Goal: Information Seeking & Learning: Learn about a topic

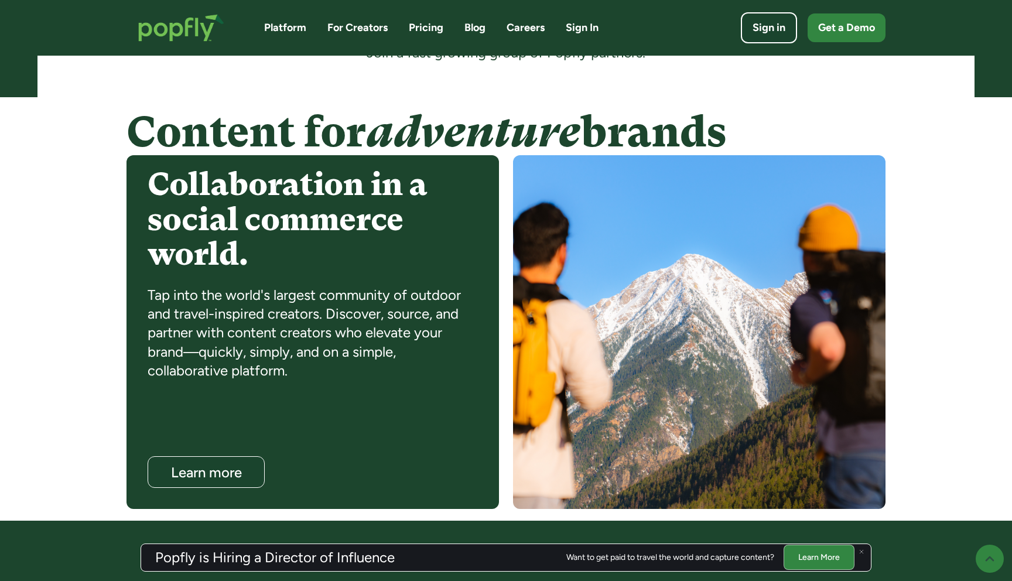
scroll to position [865, 0]
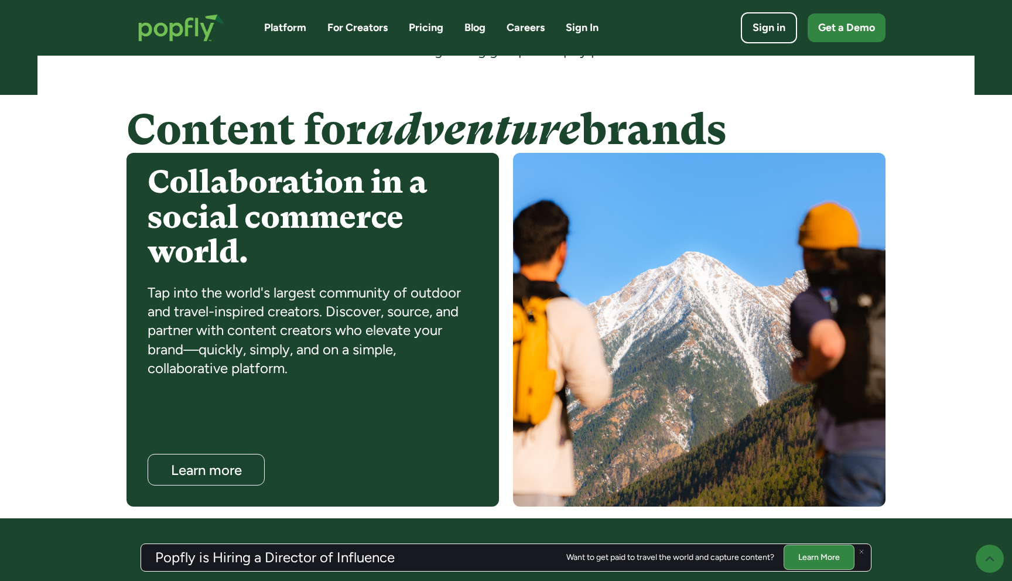
click at [862, 550] on img at bounding box center [861, 551] width 5 height 5
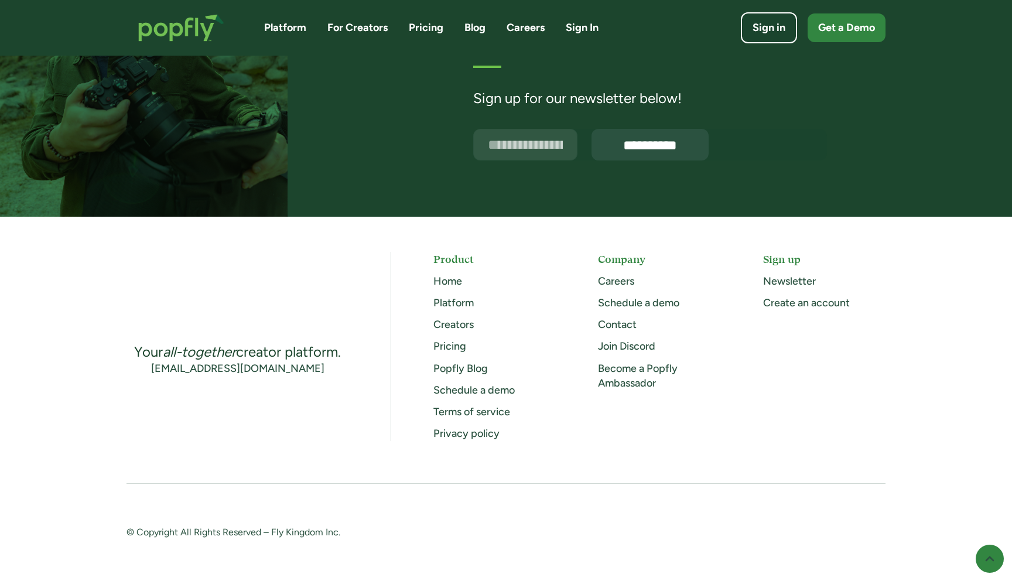
scroll to position [2967, 0]
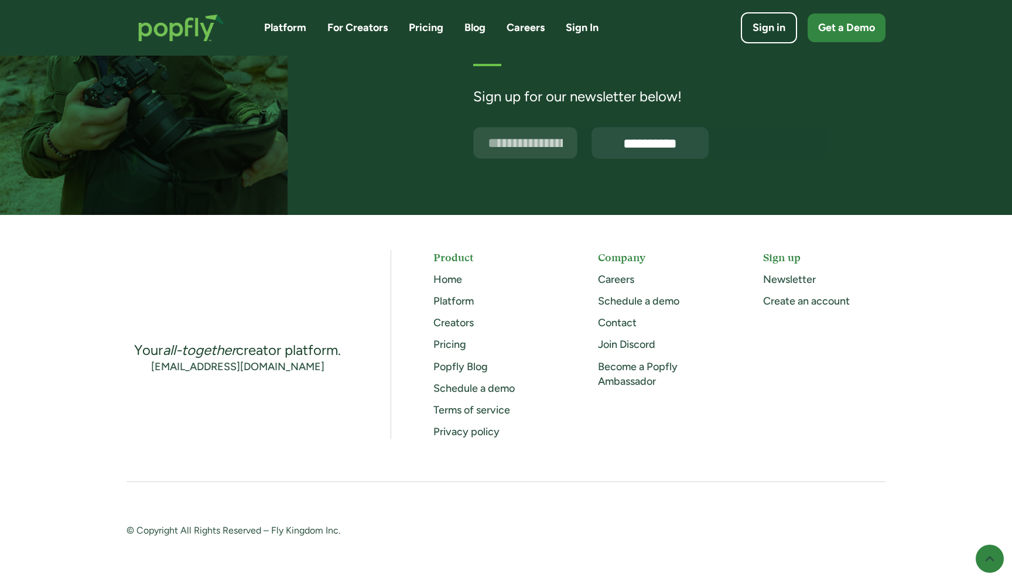
click at [343, 28] on link "For Creators" at bounding box center [357, 27] width 60 height 15
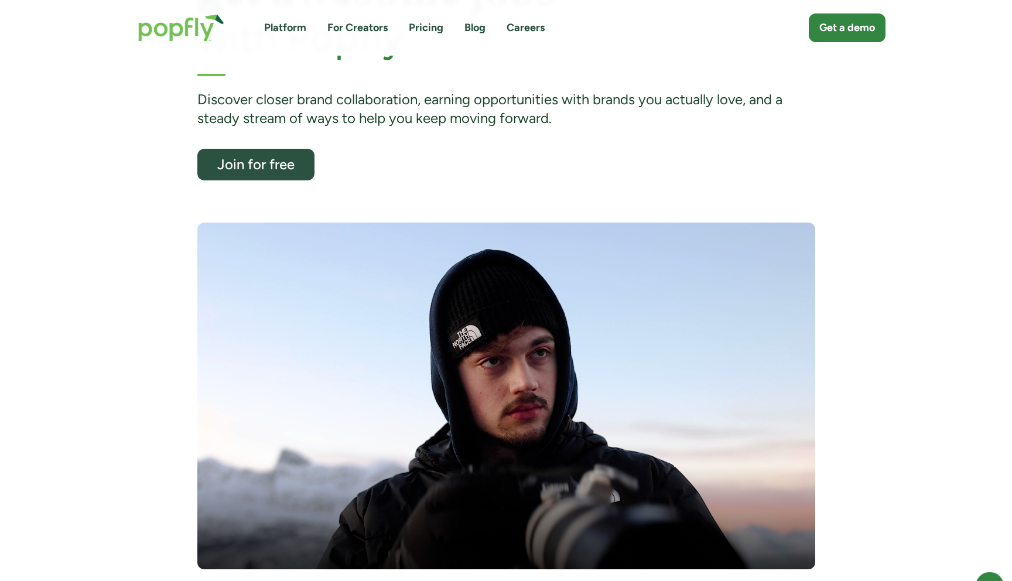
scroll to position [186, 0]
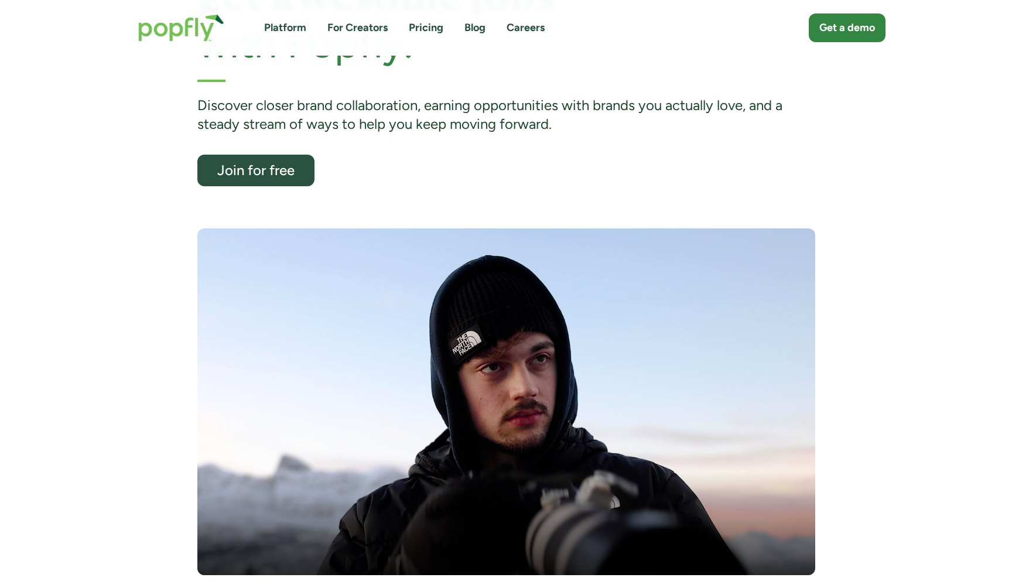
click at [424, 37] on div "Platform For Creators Pricing Blog Careers Get a demo" at bounding box center [505, 27] width 759 height 51
click at [424, 36] on div "Platform For Creators Pricing Blog Careers Get a demo" at bounding box center [505, 27] width 759 height 51
click at [424, 32] on link "Pricing" at bounding box center [426, 27] width 35 height 15
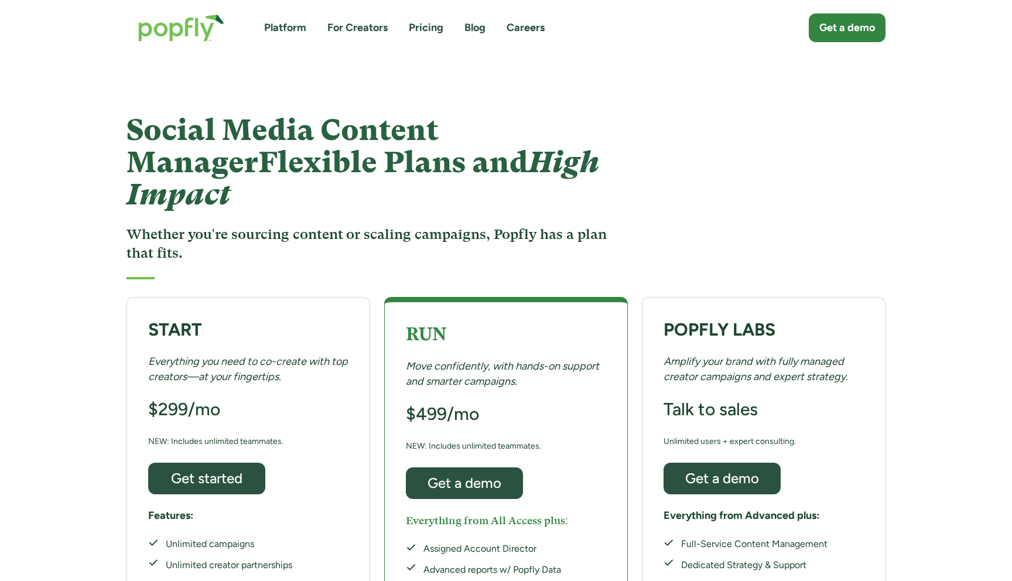
click at [296, 27] on link "Platform" at bounding box center [285, 27] width 42 height 15
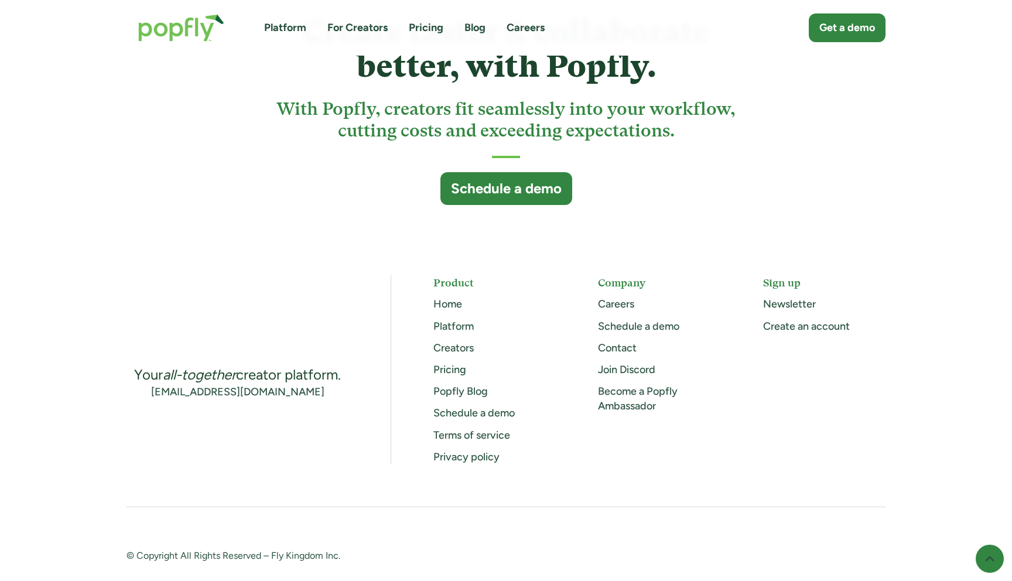
scroll to position [3109, 0]
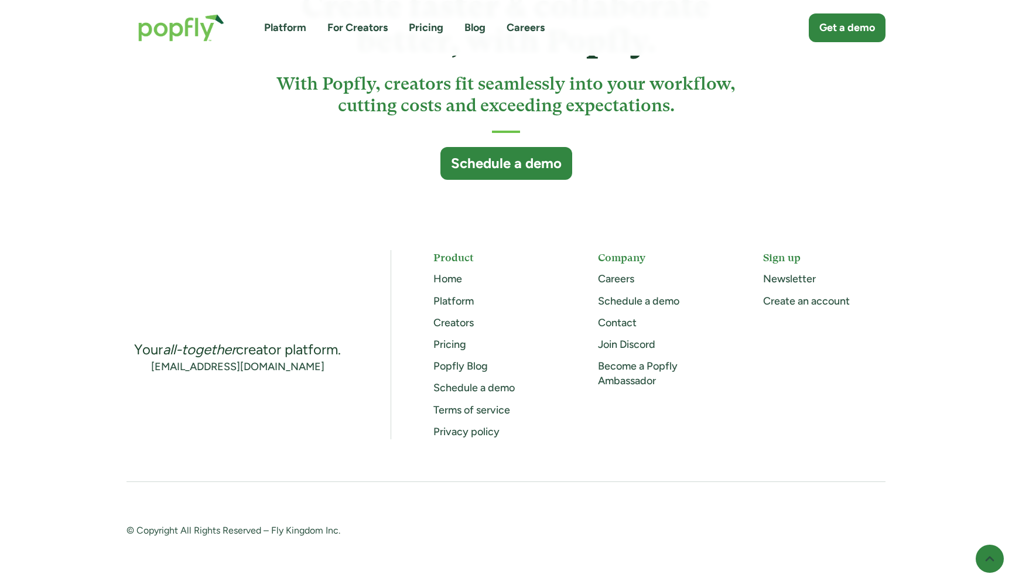
click at [642, 374] on div "Become a Popfly Ambassador" at bounding box center [659, 373] width 122 height 29
click at [454, 345] on link "Pricing" at bounding box center [449, 344] width 33 height 13
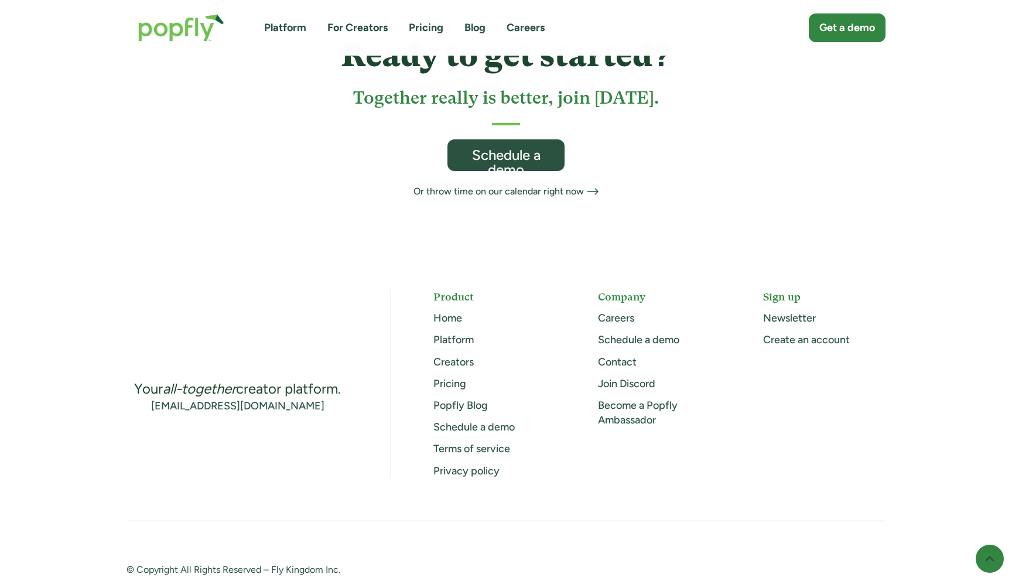
scroll to position [721, 0]
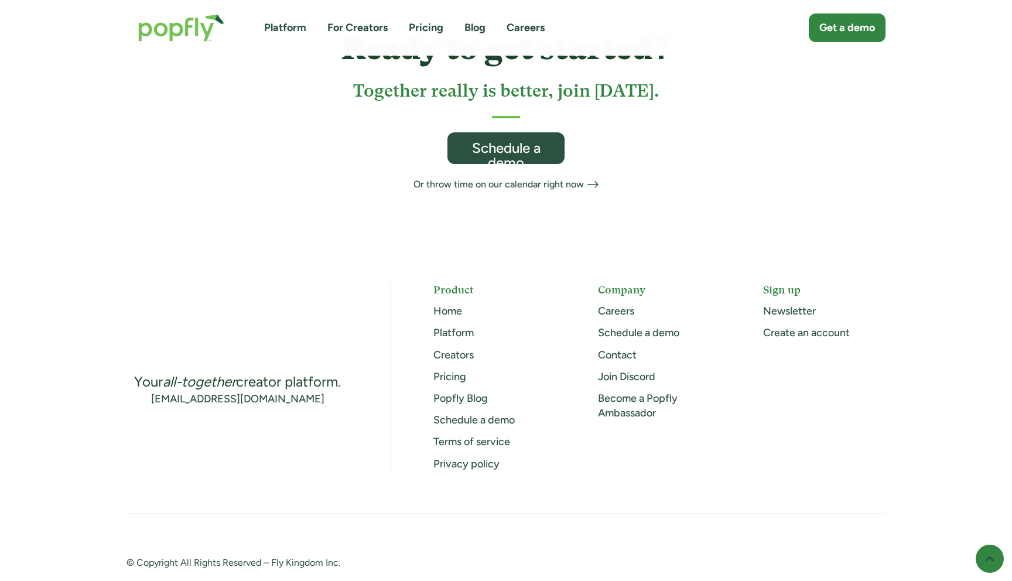
click at [459, 326] on link "Platform" at bounding box center [453, 332] width 40 height 13
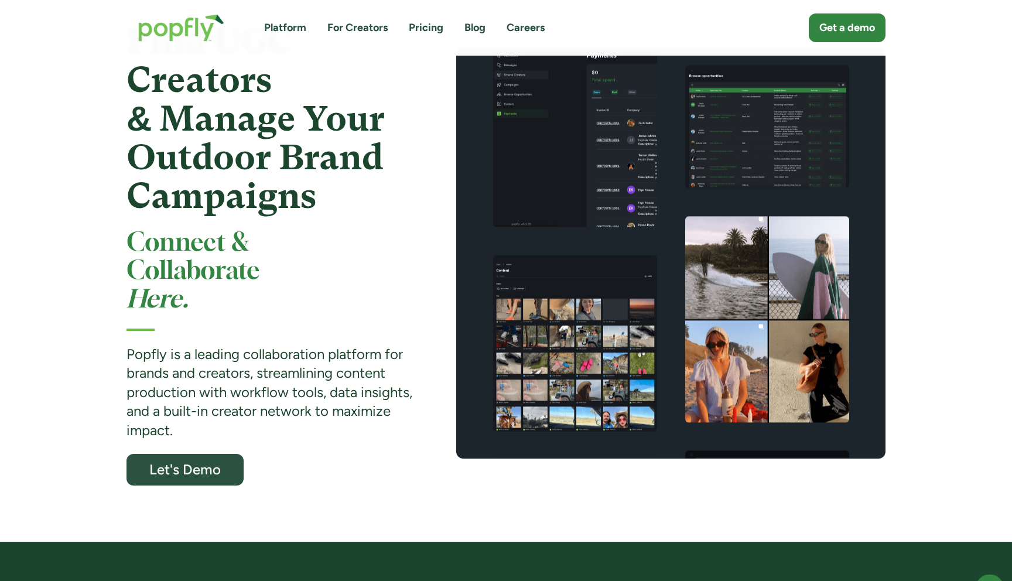
scroll to position [90, 0]
